Goal: Task Accomplishment & Management: Manage account settings

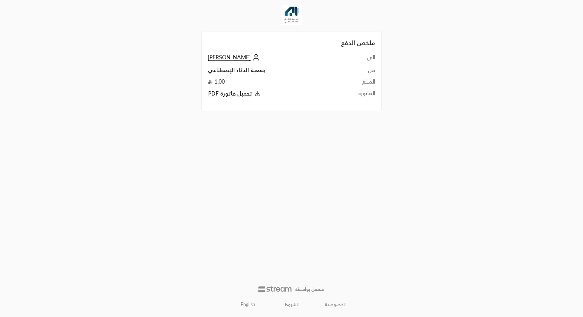
click at [249, 95] on span "تحميل فاتورة PDF" at bounding box center [230, 93] width 44 height 7
click at [138, 132] on div "ملخص الدفع الى [PERSON_NAME] من جمعية الذكاء الإصطناعي المبلغ 1.00 الفاتورة تحم…" at bounding box center [291, 158] width 583 height 317
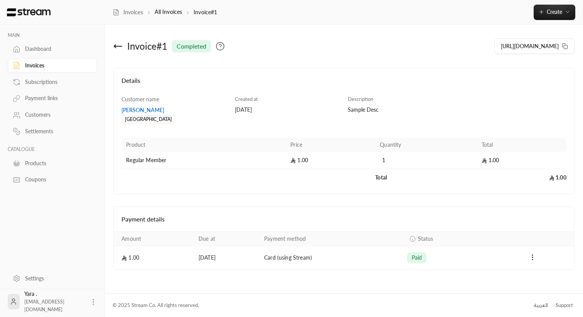
click at [30, 51] on div "Dashboard" at bounding box center [56, 49] width 62 height 8
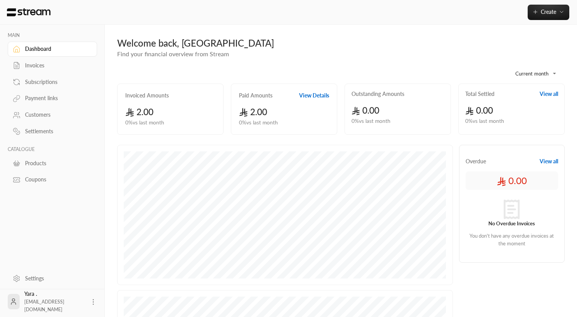
click at [40, 118] on div "Customers" at bounding box center [56, 115] width 62 height 8
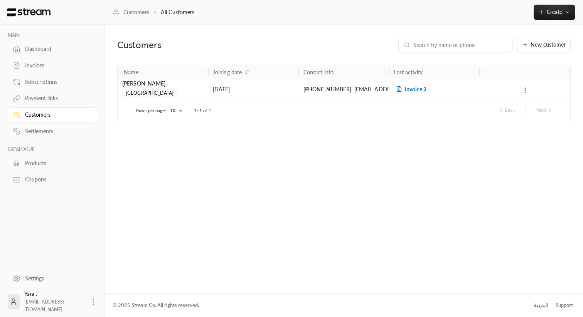
click at [50, 61] on link "Invoices" at bounding box center [52, 65] width 89 height 15
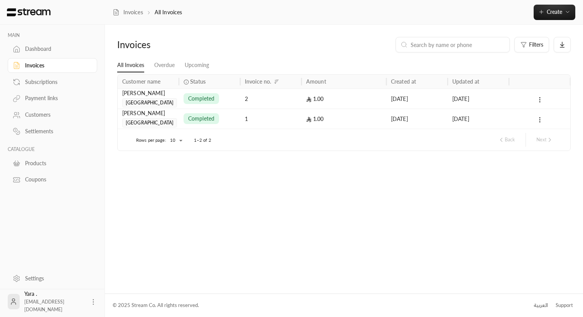
click at [48, 102] on div "Payment links" at bounding box center [56, 98] width 62 height 8
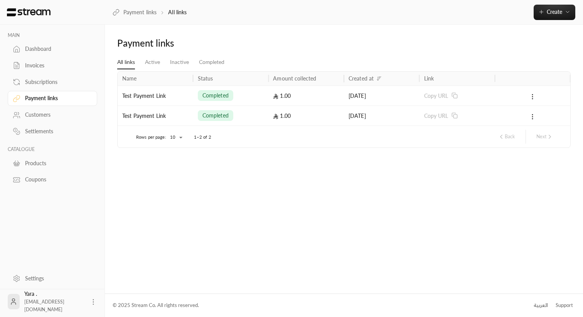
click at [141, 118] on div "Test Payment Link" at bounding box center [155, 116] width 66 height 20
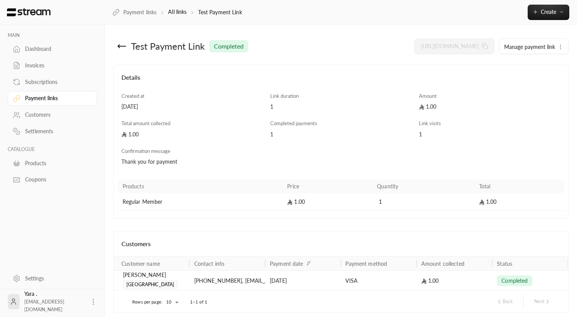
click at [121, 46] on icon at bounding box center [122, 46] width 8 height 0
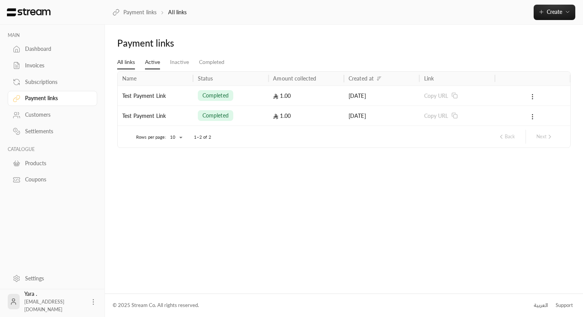
click at [152, 61] on link "Active" at bounding box center [152, 63] width 15 height 14
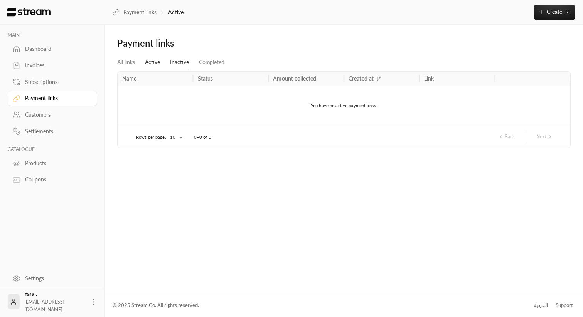
click at [175, 64] on link "Inactive" at bounding box center [179, 63] width 19 height 14
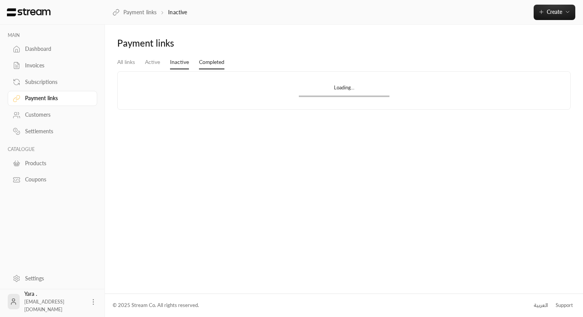
click at [220, 62] on link "Completed" at bounding box center [211, 63] width 25 height 14
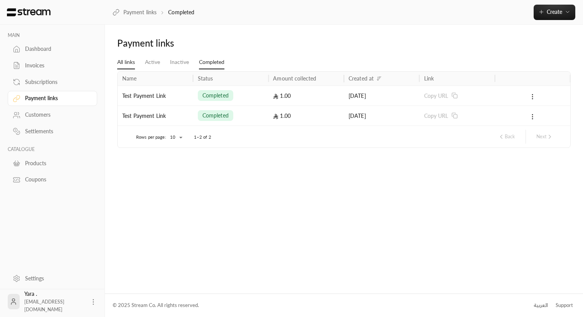
click at [134, 62] on link "All links" at bounding box center [126, 63] width 18 height 14
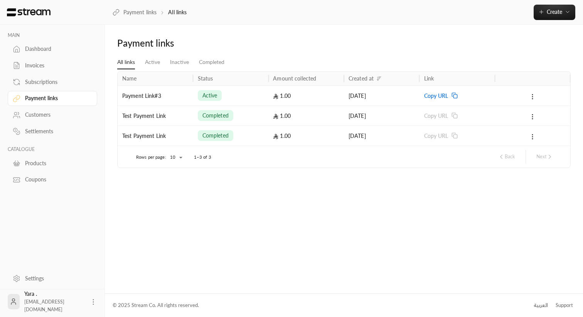
click at [276, 30] on div "Payment links All links Active Inactive Completed Name Status Amount collected …" at bounding box center [344, 159] width 478 height 269
click at [175, 94] on div "Payment Link#3" at bounding box center [155, 96] width 66 height 20
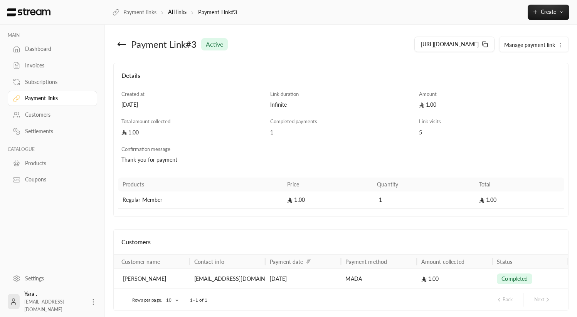
scroll to position [3, 0]
click at [409, 162] on div "Thank you for payment" at bounding box center [284, 159] width 327 height 8
click at [137, 40] on div "Payment Link#3" at bounding box center [164, 43] width 66 height 12
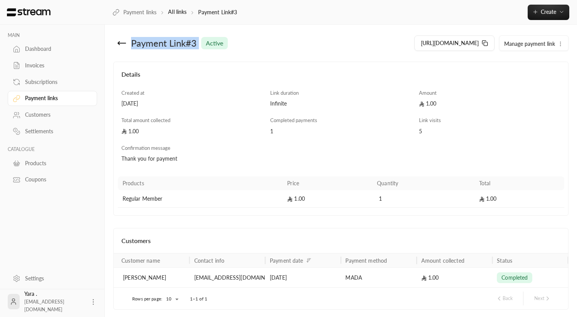
click at [56, 58] on link "Invoices" at bounding box center [52, 65] width 89 height 15
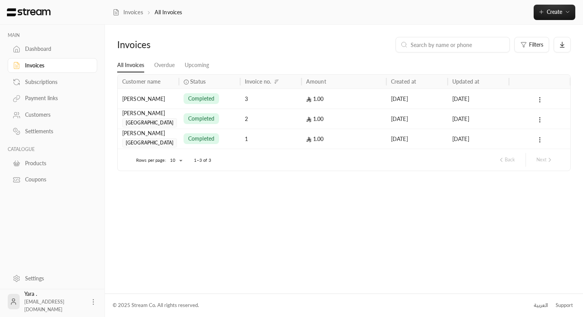
click at [158, 104] on div "Ahmed" at bounding box center [148, 99] width 52 height 20
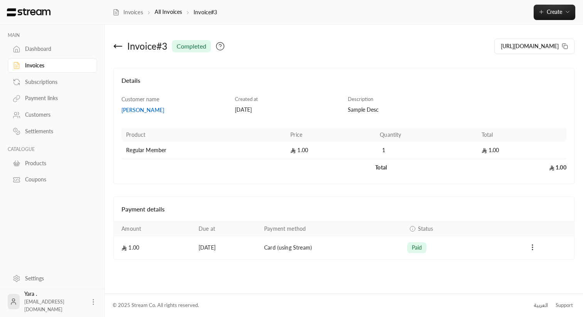
click at [47, 120] on link "Customers" at bounding box center [52, 115] width 89 height 15
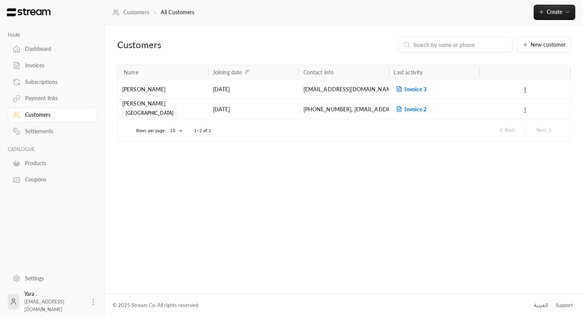
click at [146, 91] on div "Ahmed" at bounding box center [162, 89] width 81 height 20
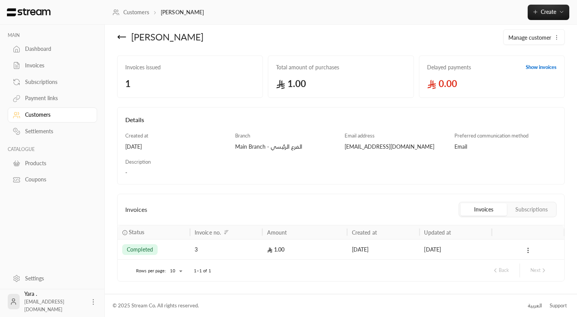
scroll to position [10, 0]
click at [122, 38] on icon at bounding box center [121, 36] width 9 height 9
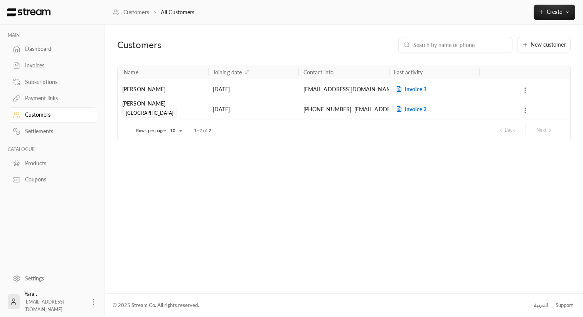
click at [468, 91] on div "Invoice 3" at bounding box center [434, 89] width 91 height 20
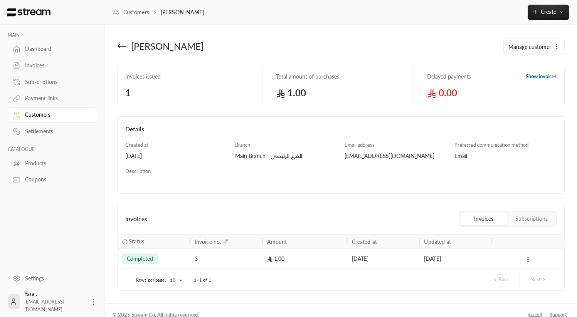
click at [195, 46] on div "Ahmed" at bounding box center [226, 46] width 227 height 19
click at [123, 48] on icon at bounding box center [121, 46] width 9 height 9
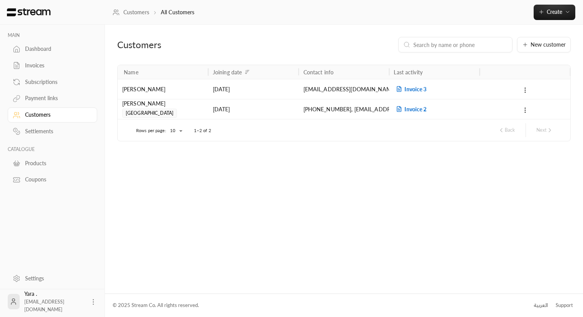
click at [234, 43] on div "Customers" at bounding box center [190, 45] width 146 height 12
click at [218, 79] on div "21/09/2025" at bounding box center [253, 89] width 81 height 20
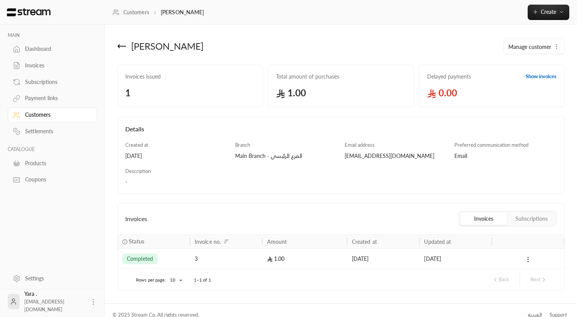
click at [114, 47] on div "Ahmed" at bounding box center [226, 46] width 227 height 19
click at [115, 47] on div "Ahmed" at bounding box center [226, 46] width 227 height 19
click at [118, 47] on icon at bounding box center [121, 46] width 9 height 9
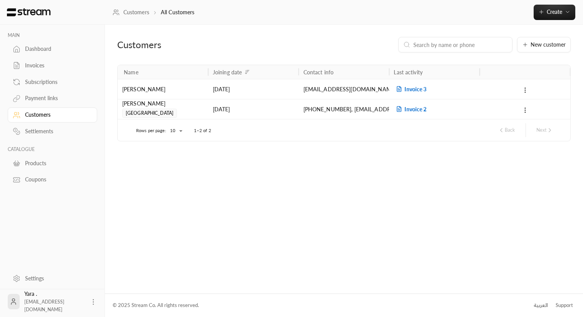
click at [330, 94] on div "aajrad1@icloud.com" at bounding box center [343, 89] width 81 height 20
